Goal: Obtain resource: Download file/media

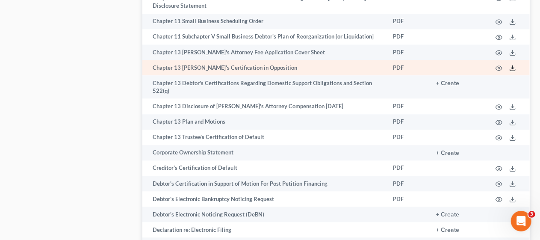
click at [513, 68] on line at bounding box center [513, 66] width 0 height 3
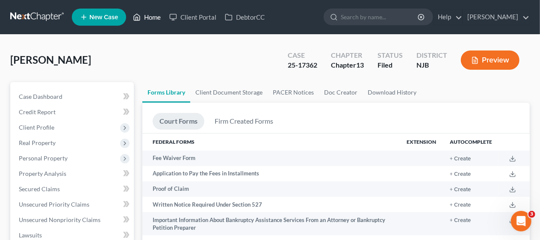
click at [152, 15] on link "Home" at bounding box center [147, 16] width 36 height 15
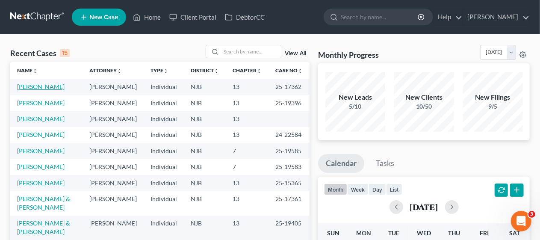
click at [46, 87] on link "[PERSON_NAME]" at bounding box center [40, 86] width 47 height 7
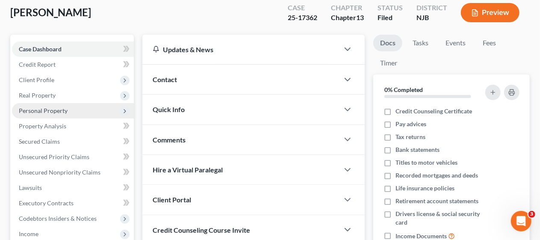
scroll to position [253, 0]
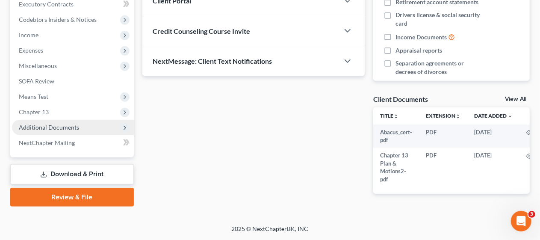
click at [74, 124] on span "Additional Documents" at bounding box center [49, 127] width 60 height 7
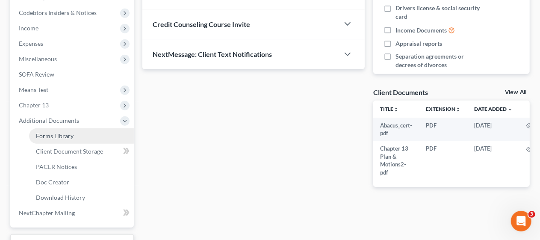
click at [88, 137] on link "Forms Library" at bounding box center [81, 135] width 105 height 15
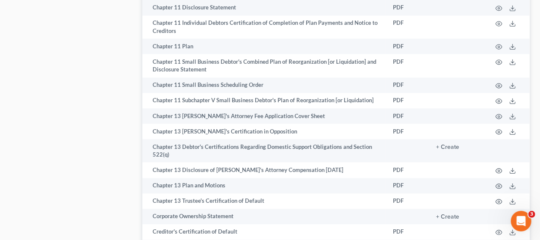
scroll to position [920, 0]
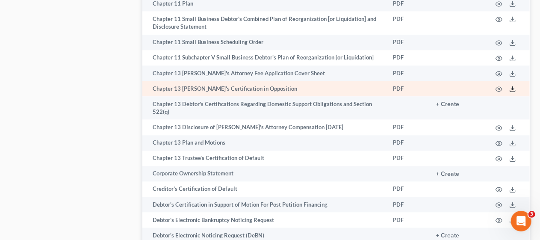
click at [513, 87] on line at bounding box center [513, 87] width 0 height 3
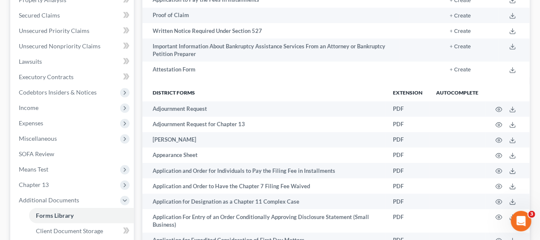
scroll to position [0, 0]
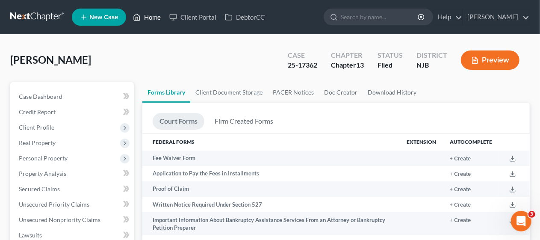
click at [154, 17] on link "Home" at bounding box center [147, 16] width 36 height 15
